Goal: Task Accomplishment & Management: Use online tool/utility

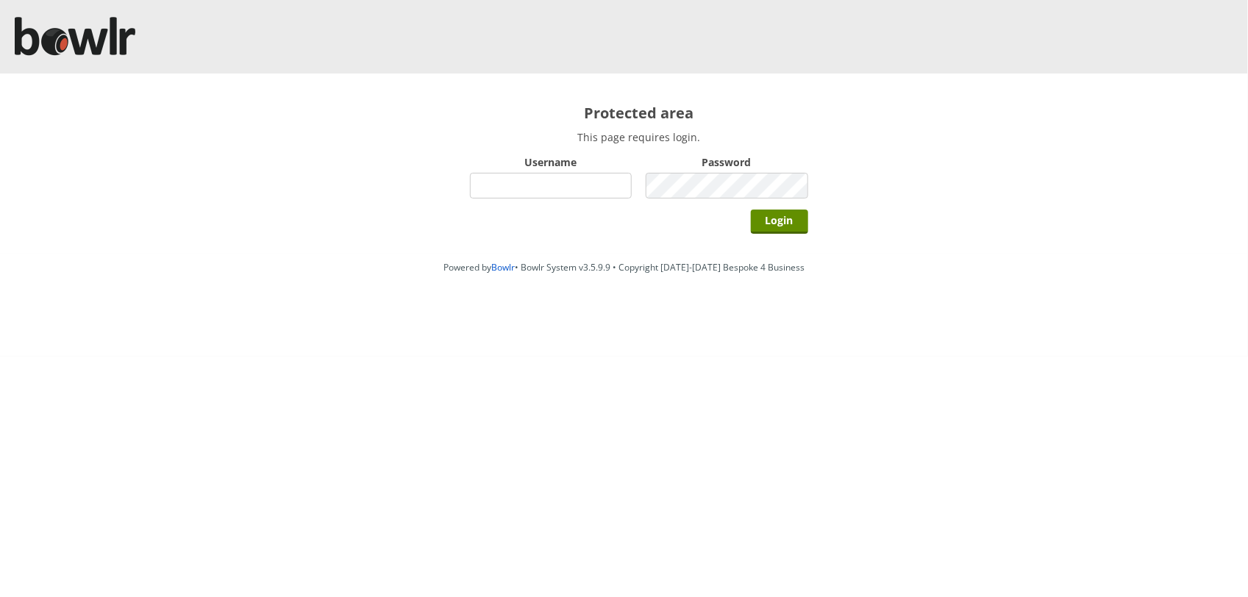
click at [578, 177] on input "Username" at bounding box center [551, 186] width 163 height 26
click at [565, 186] on input "Username" at bounding box center [551, 186] width 163 height 26
type input "BarRinkMonitor"
click at [692, 171] on div "Password" at bounding box center [727, 177] width 163 height 51
click at [751, 210] on input "Login" at bounding box center [779, 222] width 57 height 24
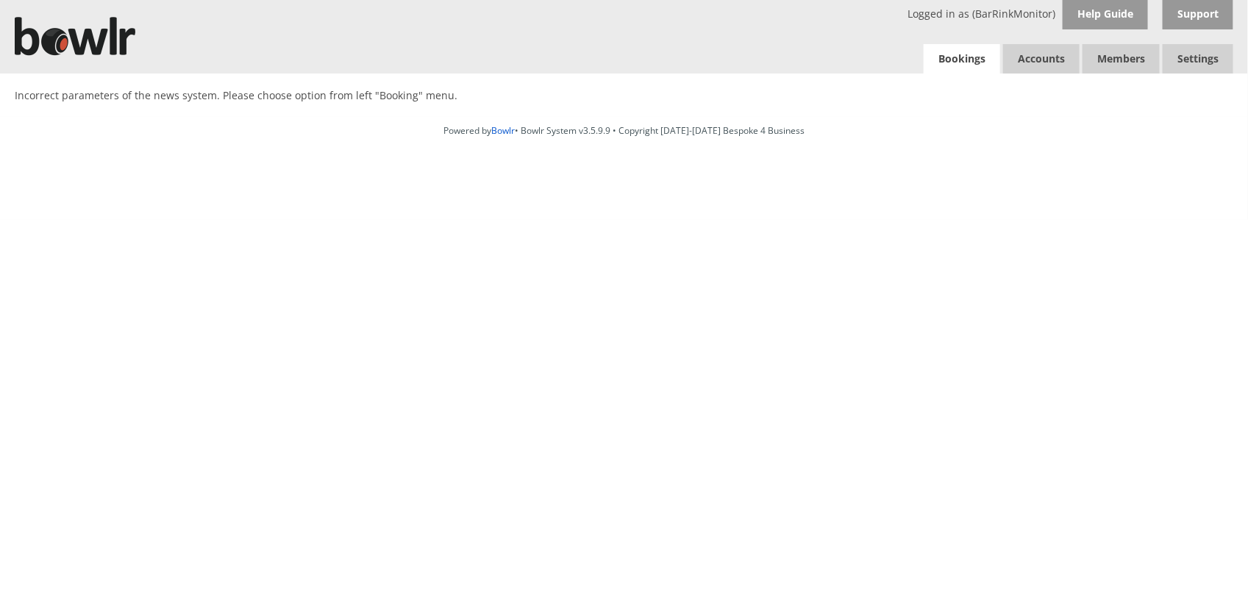
click at [964, 63] on link "Bookings" at bounding box center [962, 59] width 77 height 30
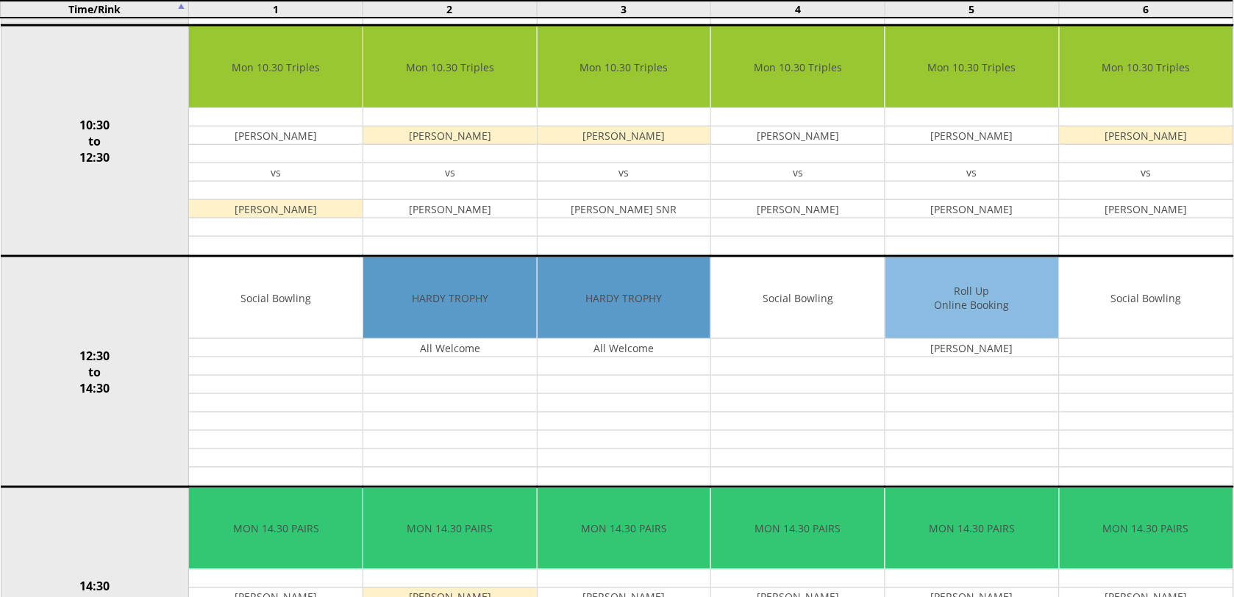
scroll to position [337, 0]
